Goal: Navigation & Orientation: Find specific page/section

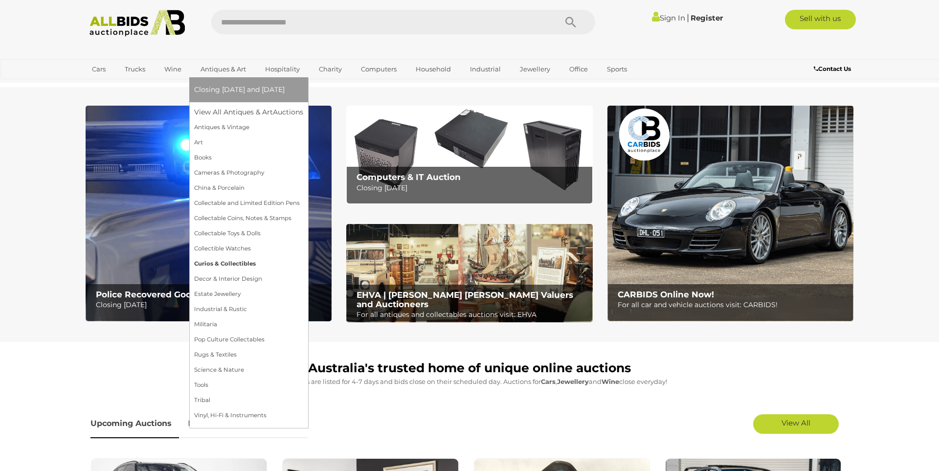
click at [228, 267] on link "Curios & Collectibles" at bounding box center [248, 263] width 109 height 15
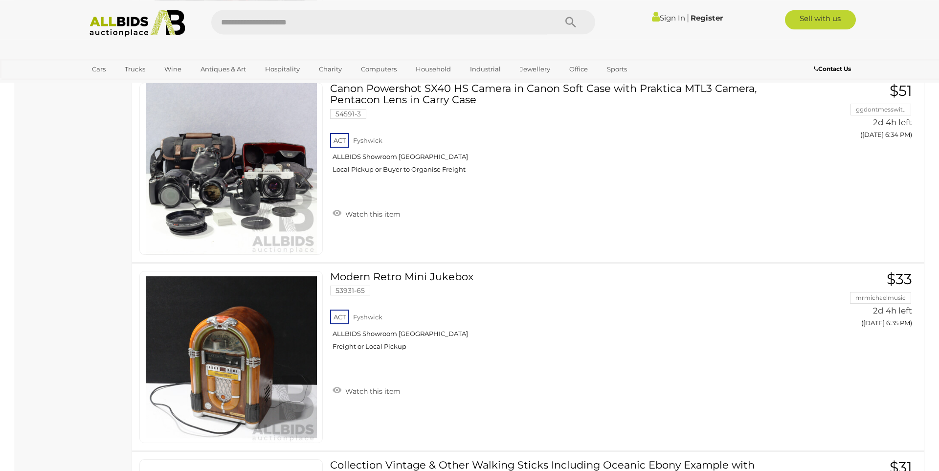
scroll to position [9366, 0]
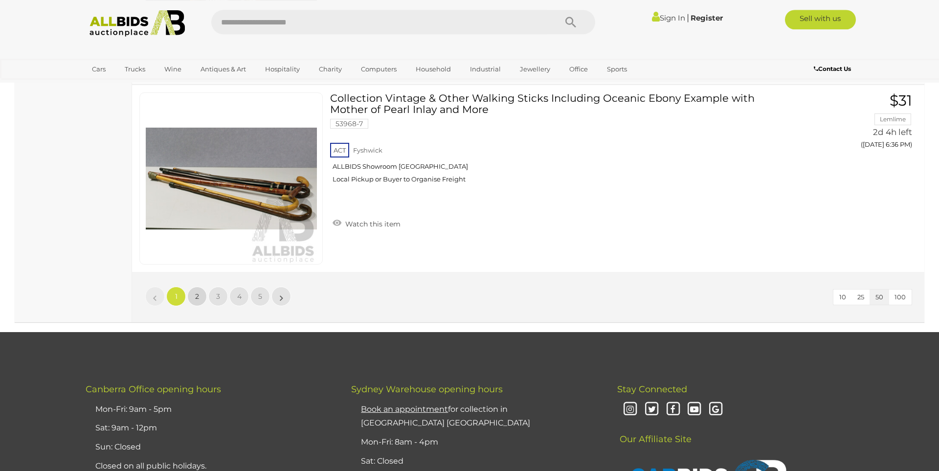
click at [197, 296] on span "2" at bounding box center [197, 296] width 4 height 9
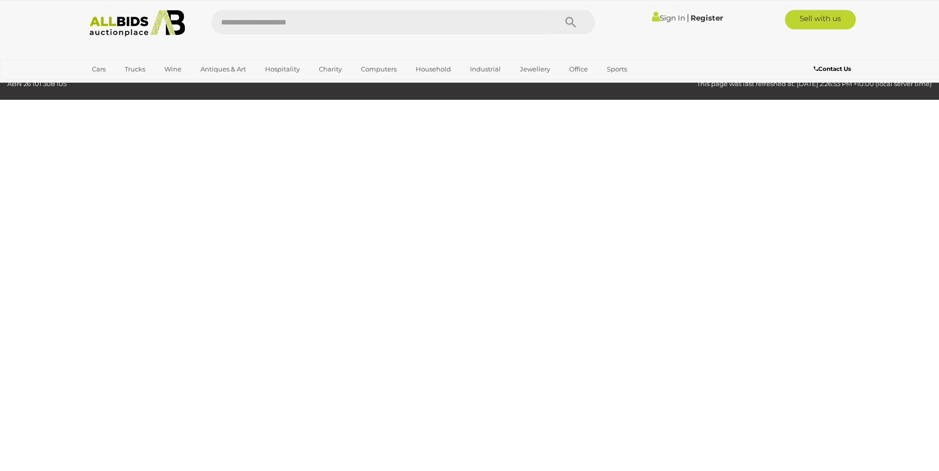
scroll to position [125, 0]
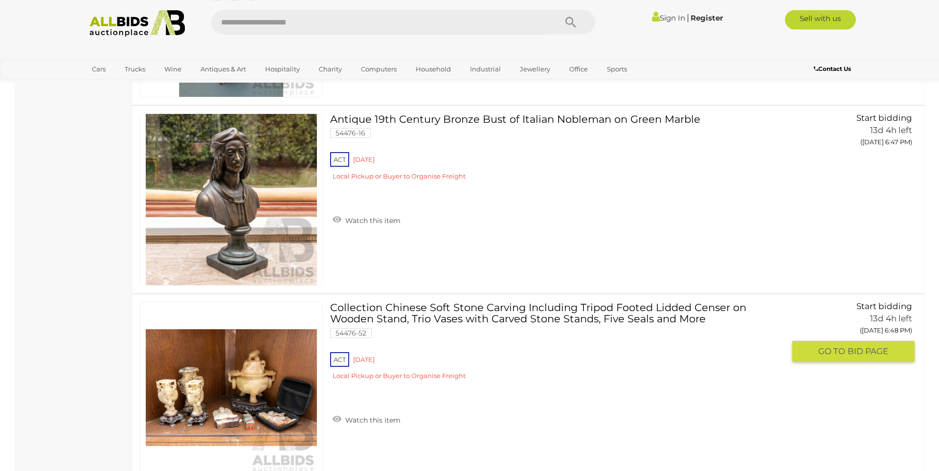
scroll to position [9523, 0]
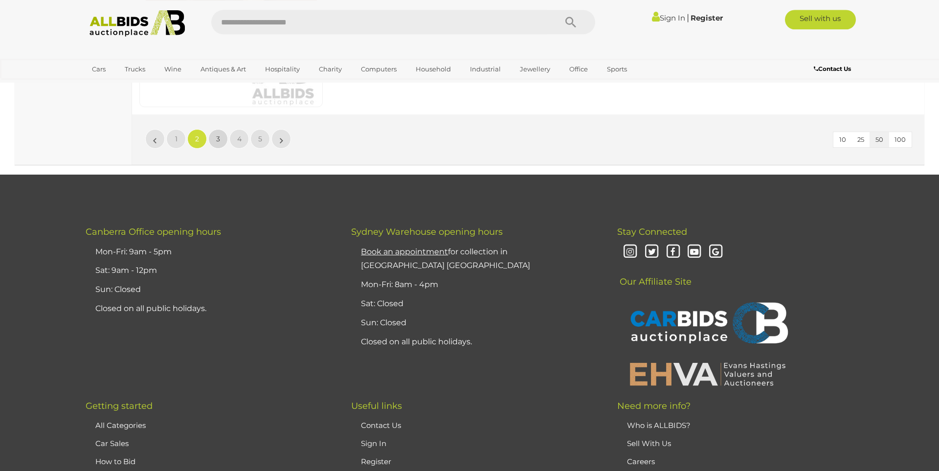
click at [221, 139] on link "3" at bounding box center [218, 139] width 20 height 20
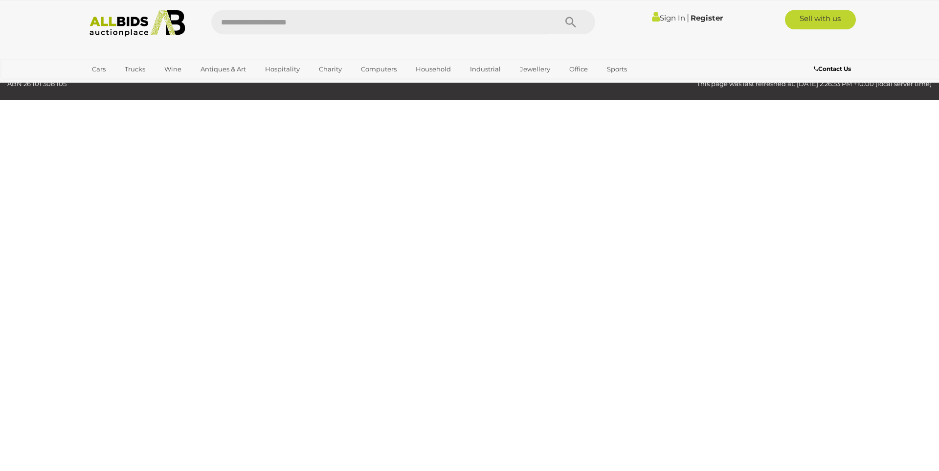
scroll to position [125, 0]
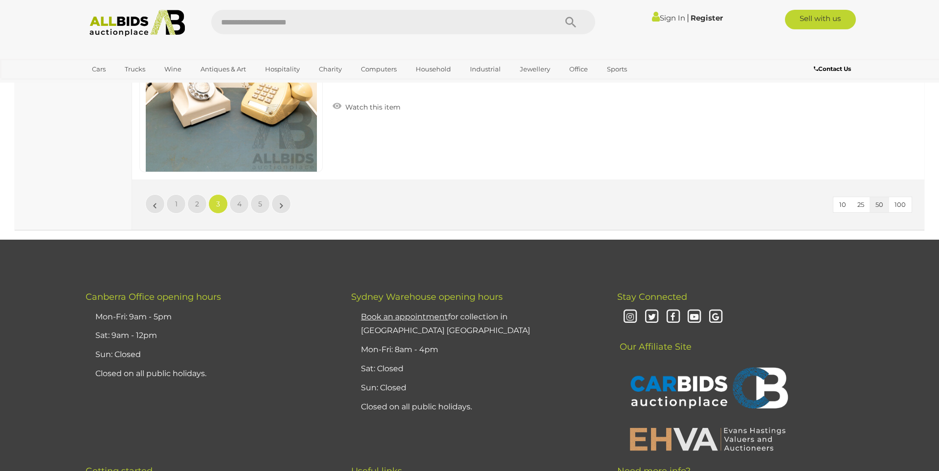
scroll to position [9555, 0]
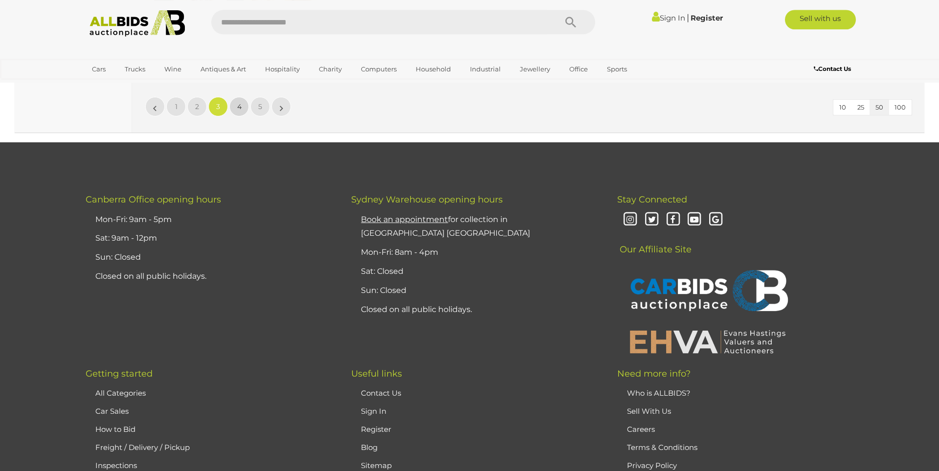
click at [232, 108] on link "4" at bounding box center [239, 107] width 20 height 20
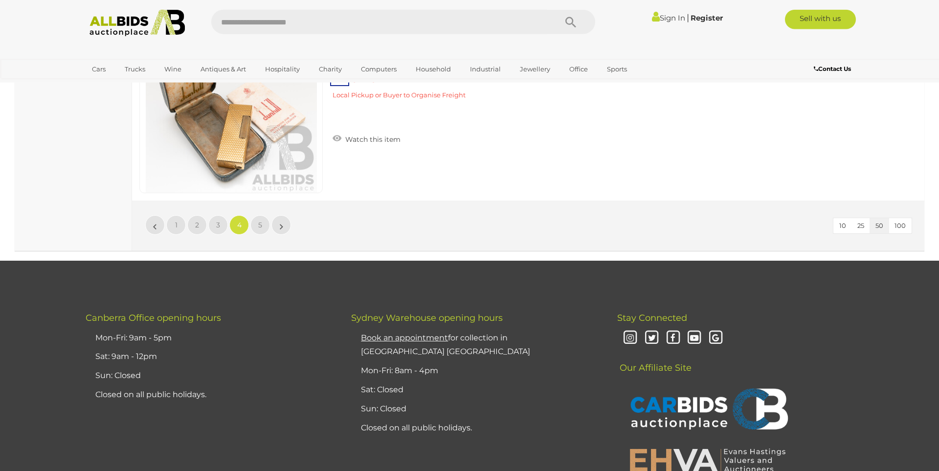
scroll to position [9555, 0]
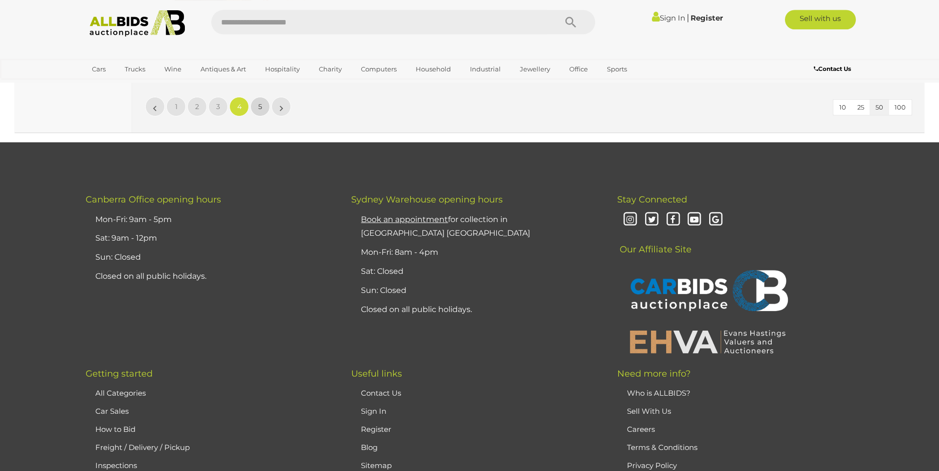
click at [253, 109] on link "5" at bounding box center [260, 107] width 20 height 20
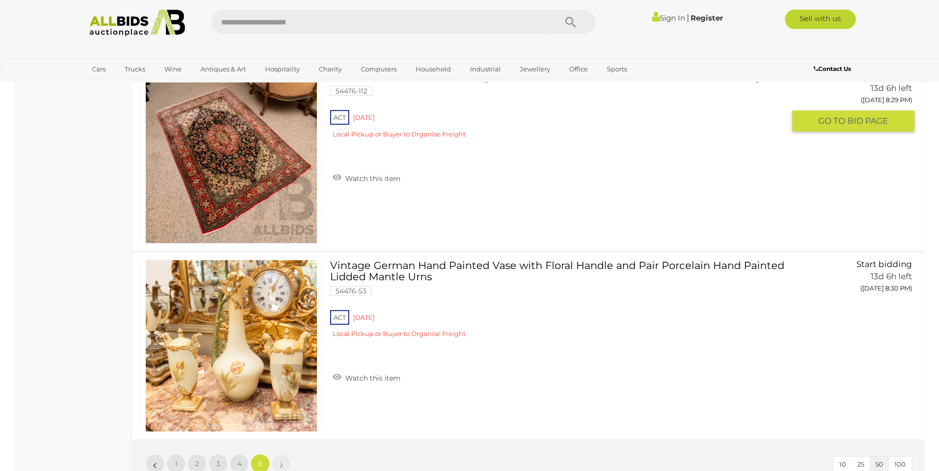
scroll to position [1657, 0]
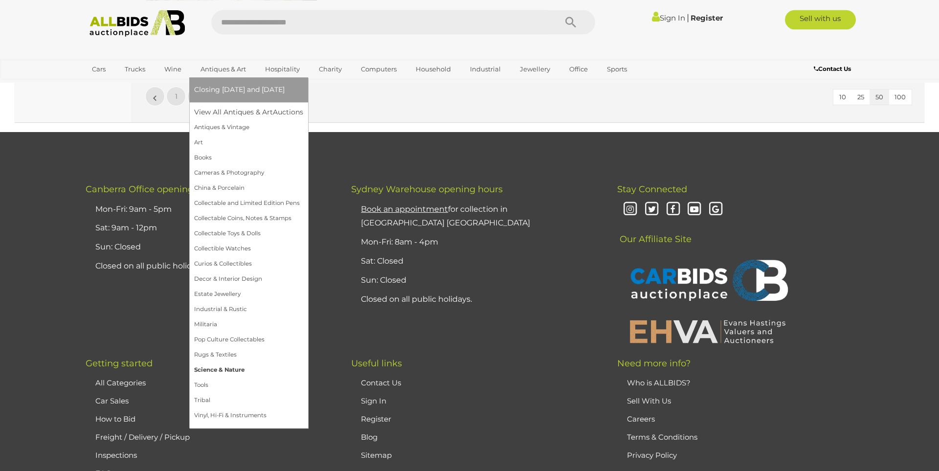
click at [206, 374] on link "Science & Nature" at bounding box center [248, 369] width 109 height 15
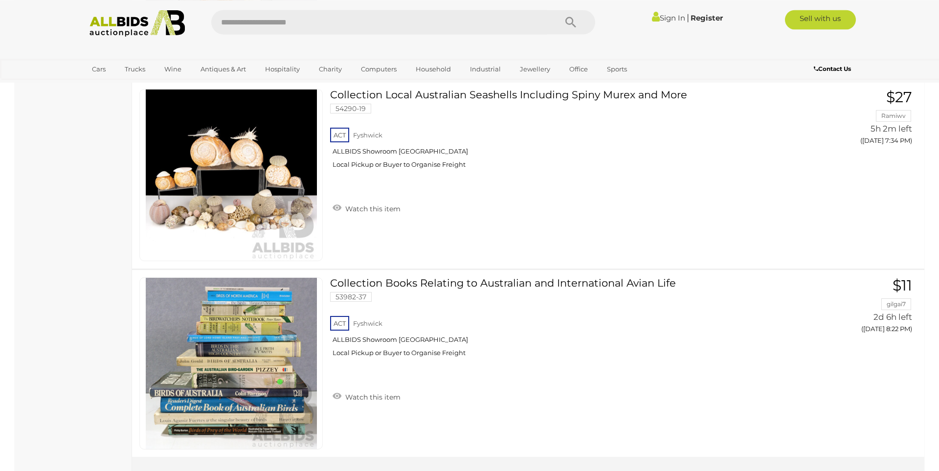
scroll to position [1100, 0]
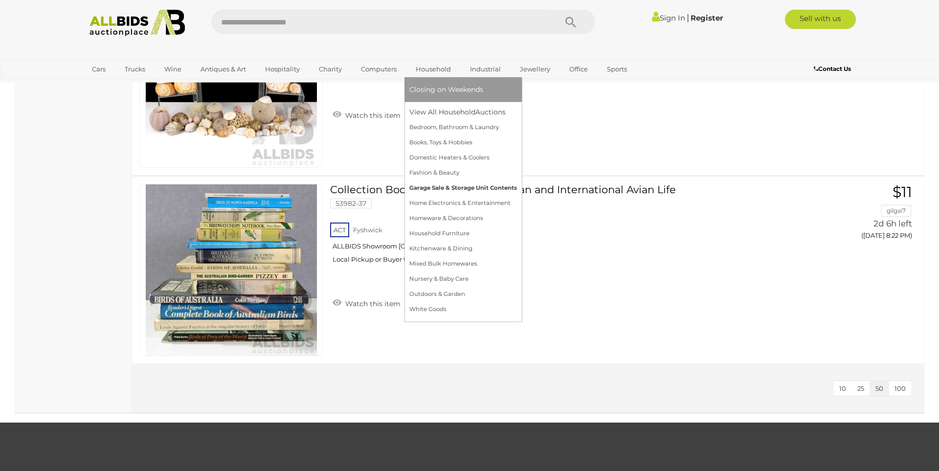
click at [437, 190] on link "Garage Sale & Storage Unit Contents" at bounding box center [463, 187] width 108 height 15
